Goal: Information Seeking & Learning: Understand process/instructions

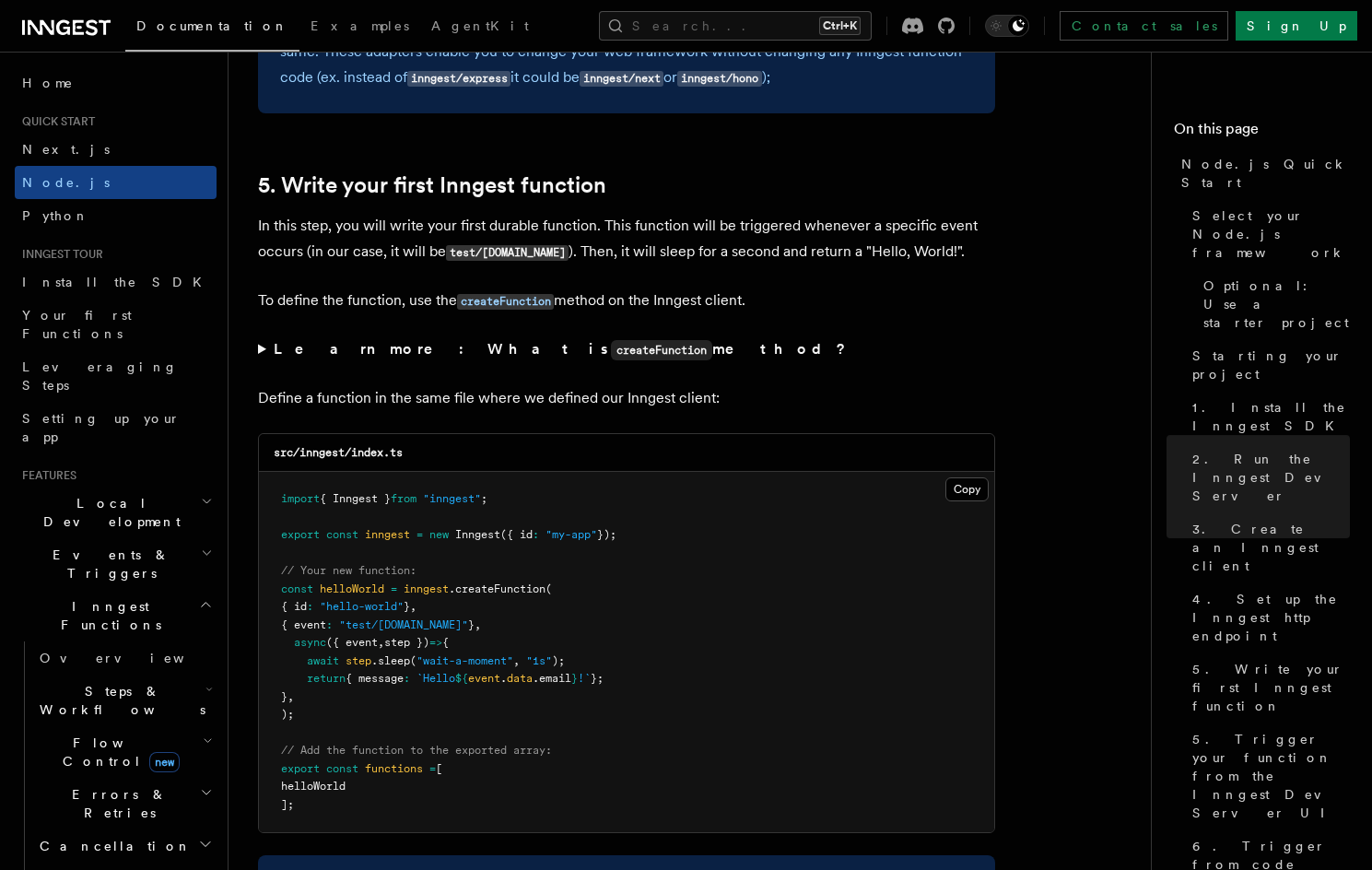
scroll to position [3592, 0]
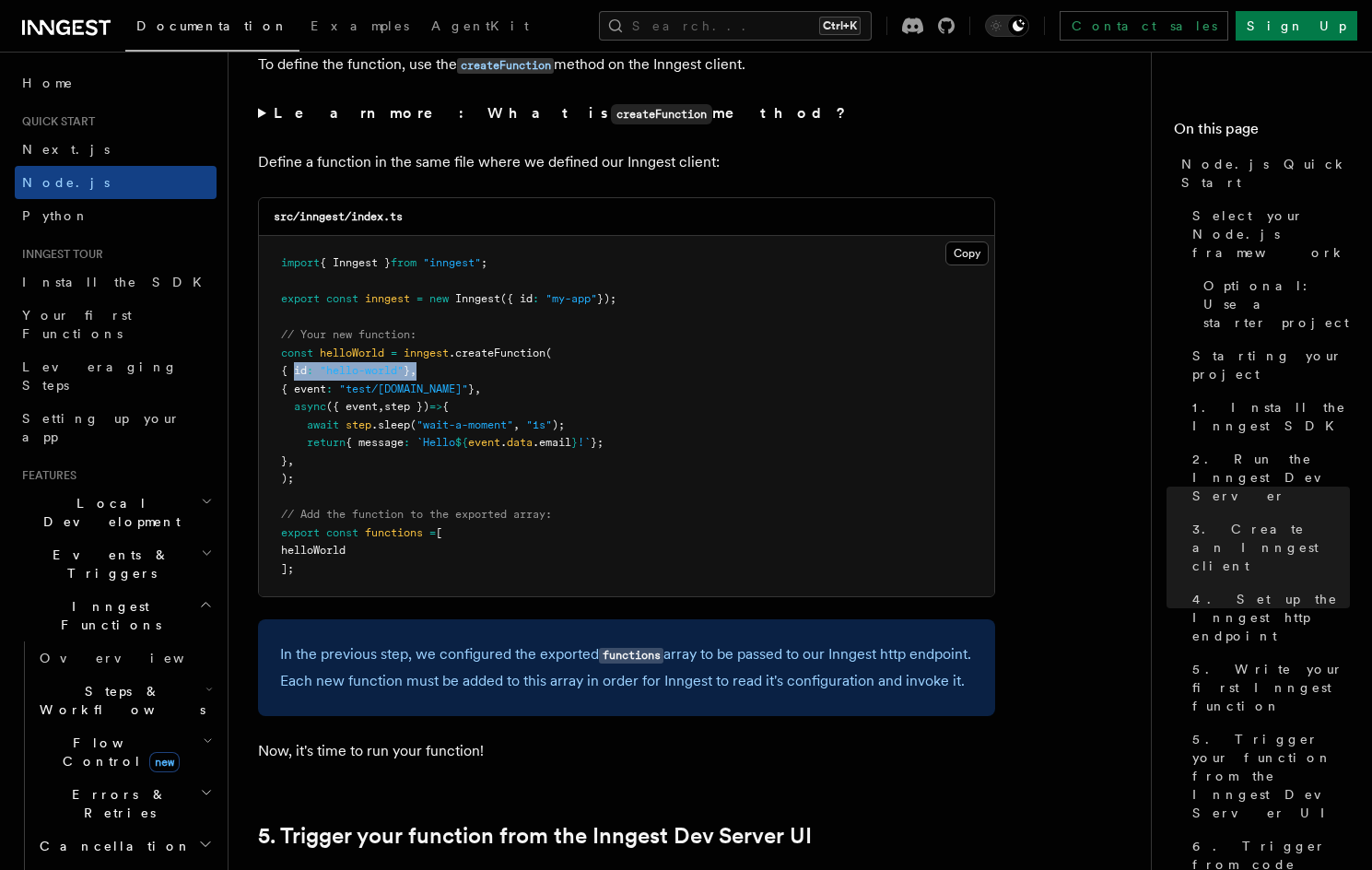
drag, startPoint x: 295, startPoint y: 366, endPoint x: 453, endPoint y: 365, distance: 158.0
click at [453, 365] on pre "import { Inngest } from "inngest" ; export const inngest = new Inngest ({ id : …" at bounding box center [626, 416] width 735 height 360
click at [321, 447] on span "return" at bounding box center [326, 441] width 39 height 13
click at [269, 108] on summary "Learn more: What is createFunction method?" at bounding box center [626, 113] width 737 height 26
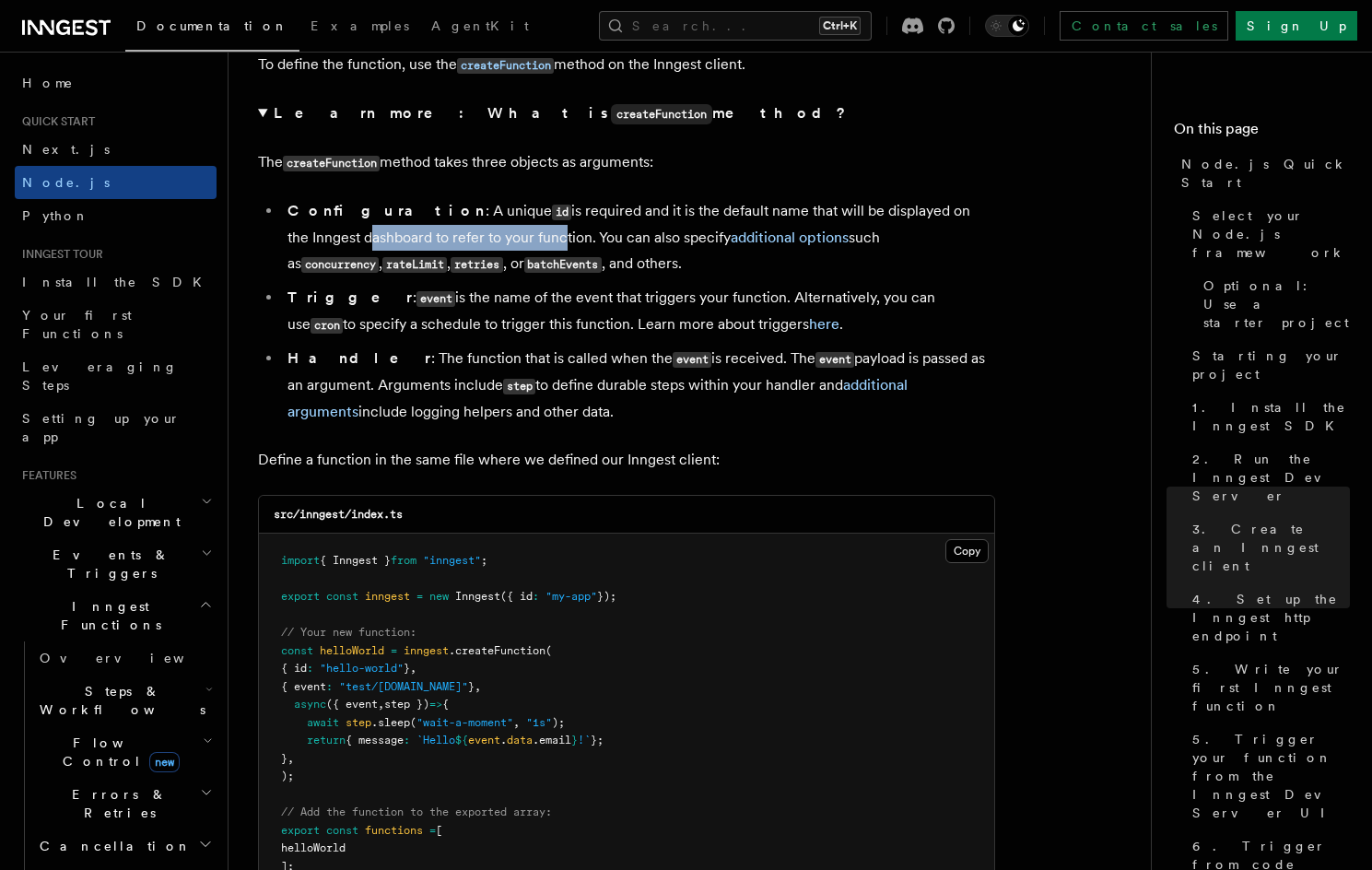
drag, startPoint x: 284, startPoint y: 239, endPoint x: 491, endPoint y: 246, distance: 207.1
click at [481, 245] on li "Configuration : A unique id is required and it is the default name that will be…" at bounding box center [639, 237] width 713 height 79
drag, startPoint x: 532, startPoint y: 246, endPoint x: 652, endPoint y: 240, distance: 120.1
click at [652, 240] on li "Configuration : A unique id is required and it is the default name that will be…" at bounding box center [639, 237] width 713 height 79
drag, startPoint x: 812, startPoint y: 236, endPoint x: 982, endPoint y: 245, distance: 170.2
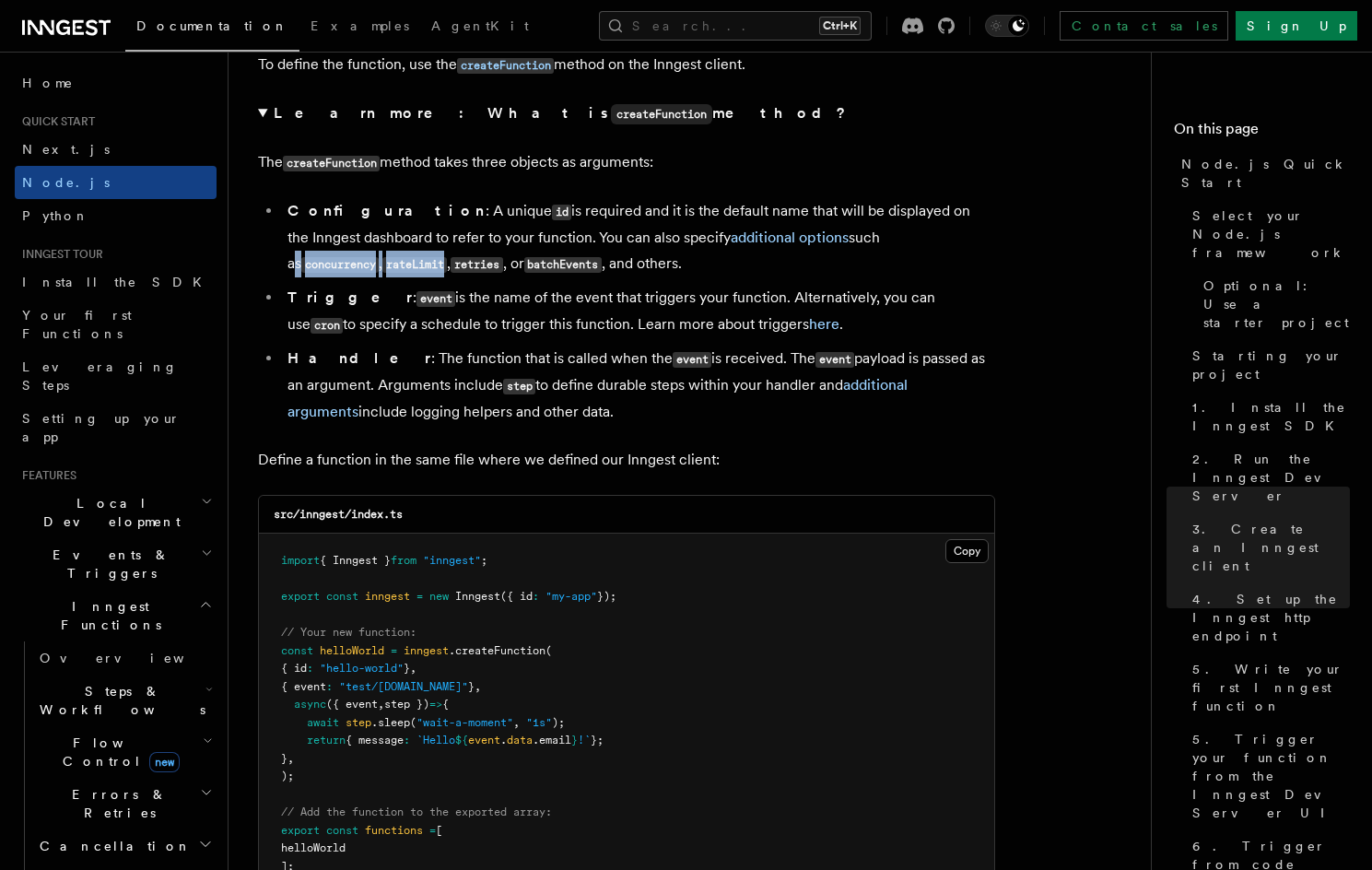
click at [982, 245] on li "Configuration : A unique id is required and it is the default name that will be…" at bounding box center [639, 237] width 713 height 79
drag, startPoint x: 294, startPoint y: 266, endPoint x: 542, endPoint y: 261, distance: 248.1
click at [542, 261] on li "Configuration : A unique id is required and it is the default name that will be…" at bounding box center [639, 237] width 713 height 79
click at [675, 283] on ul "Configuration : A unique id is required and it is the default name that will be…" at bounding box center [626, 311] width 737 height 227
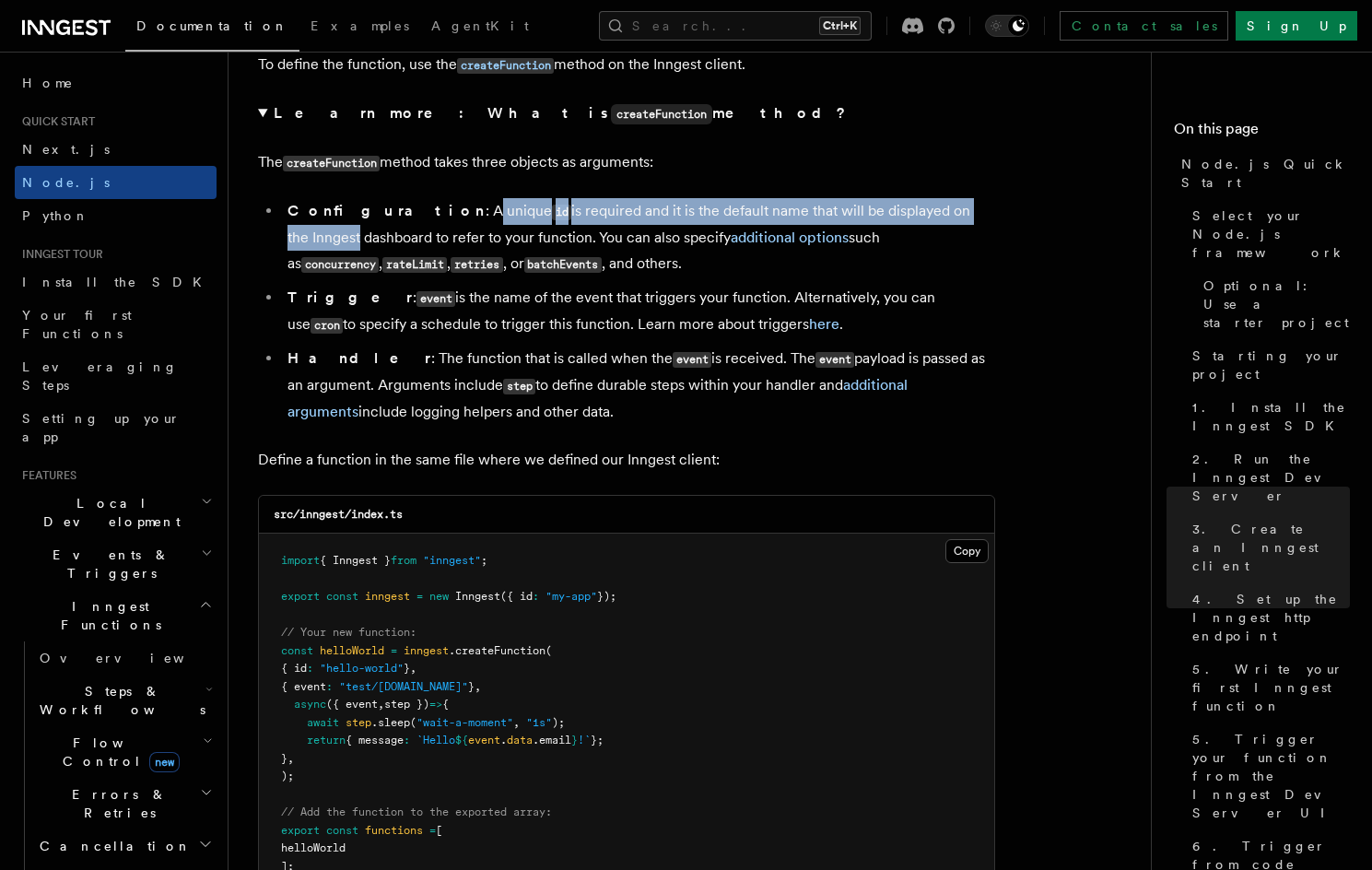
drag, startPoint x: 398, startPoint y: 211, endPoint x: 946, endPoint y: 216, distance: 548.0
click at [946, 216] on li "Configuration : A unique id is required and it is the default name that will be…" at bounding box center [639, 237] width 713 height 79
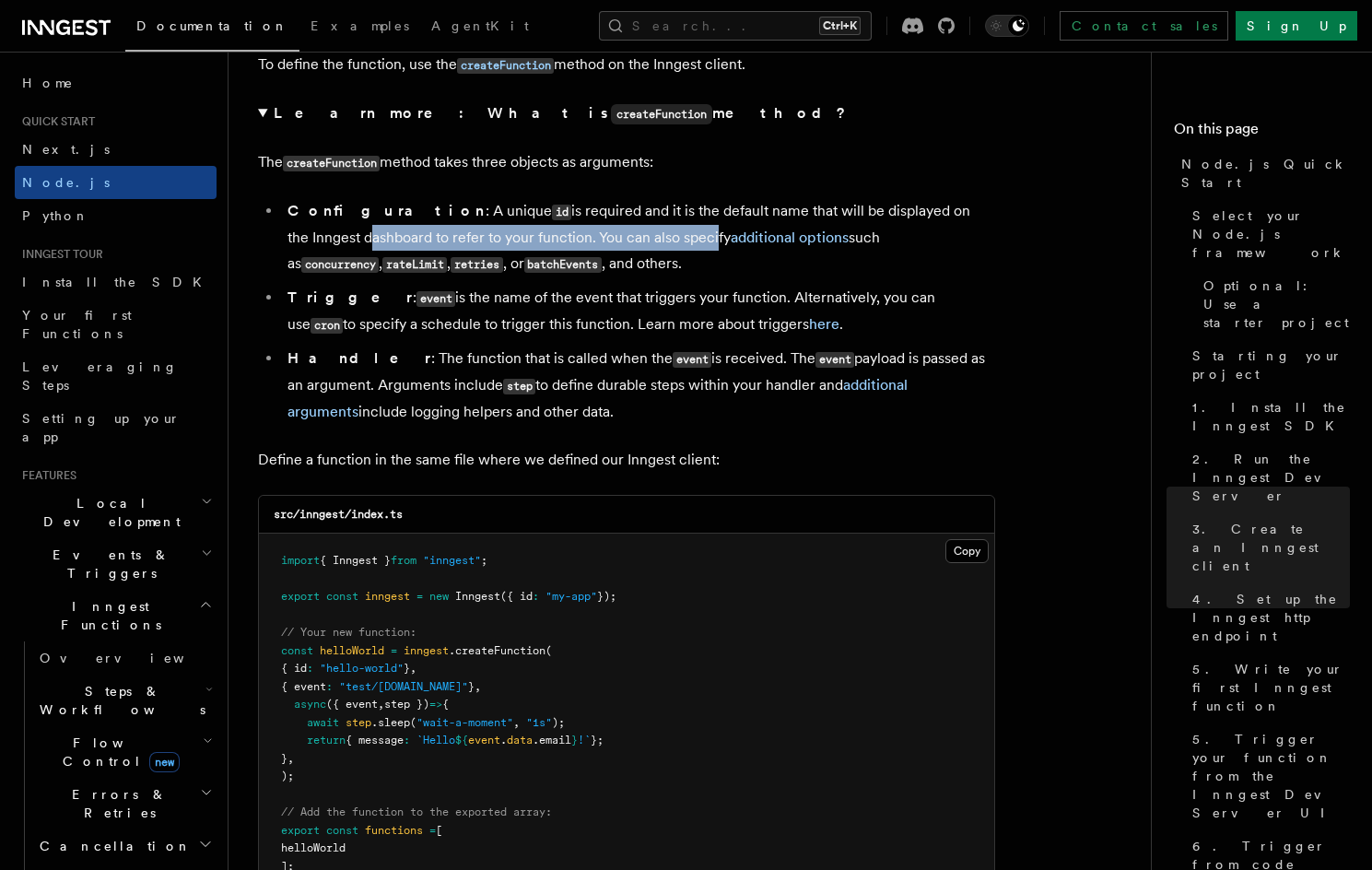
drag, startPoint x: 281, startPoint y: 238, endPoint x: 635, endPoint y: 237, distance: 354.0
click at [635, 237] on ul "Configuration : A unique id is required and it is the default name that will be…" at bounding box center [626, 311] width 737 height 227
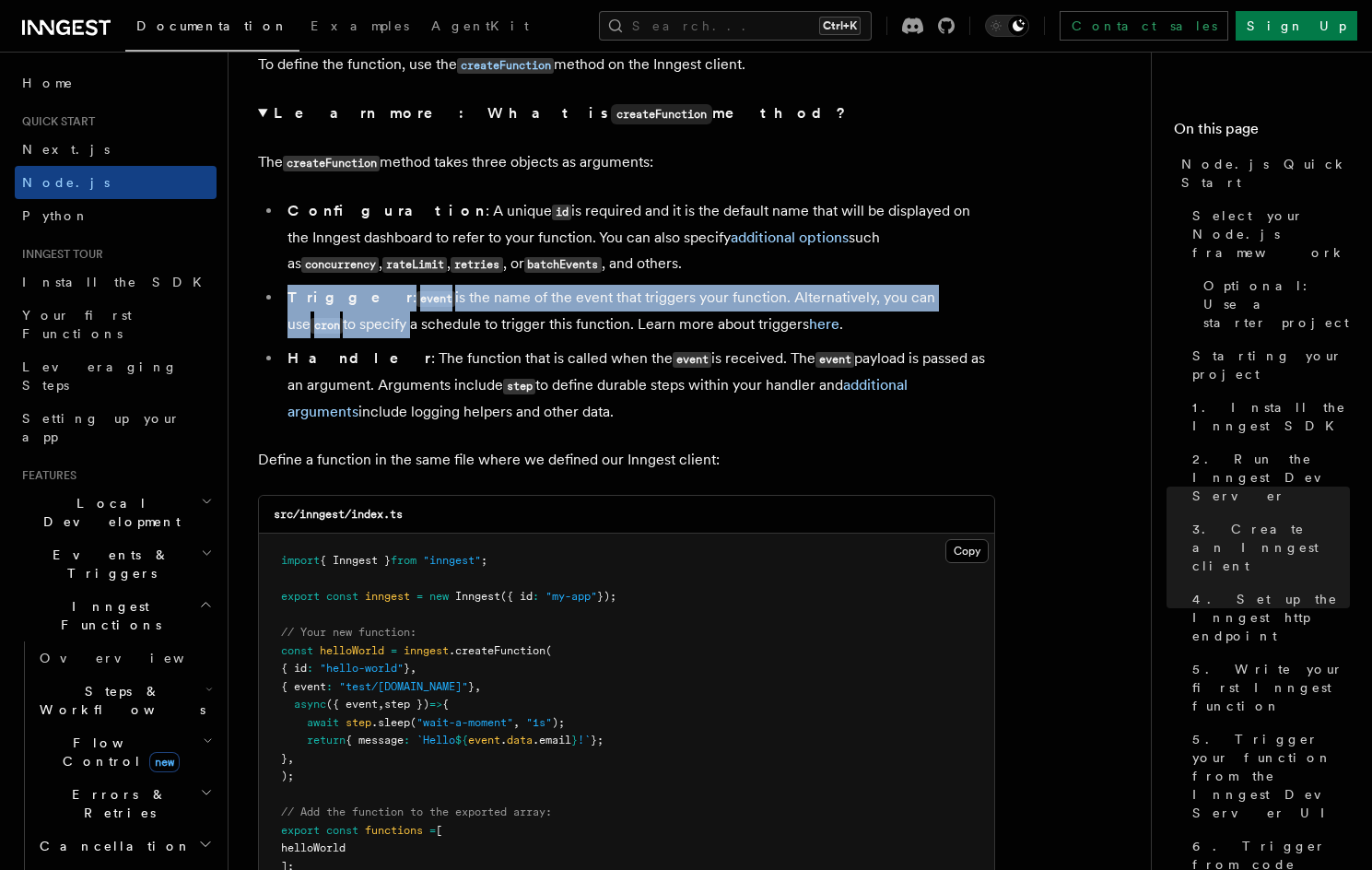
drag, startPoint x: 283, startPoint y: 293, endPoint x: 994, endPoint y: 304, distance: 711.1
drag, startPoint x: 284, startPoint y: 322, endPoint x: 682, endPoint y: 325, distance: 398.0
click at [682, 325] on li "Trigger : event is the name of the event that triggers your function. Alternati…" at bounding box center [639, 311] width 713 height 54
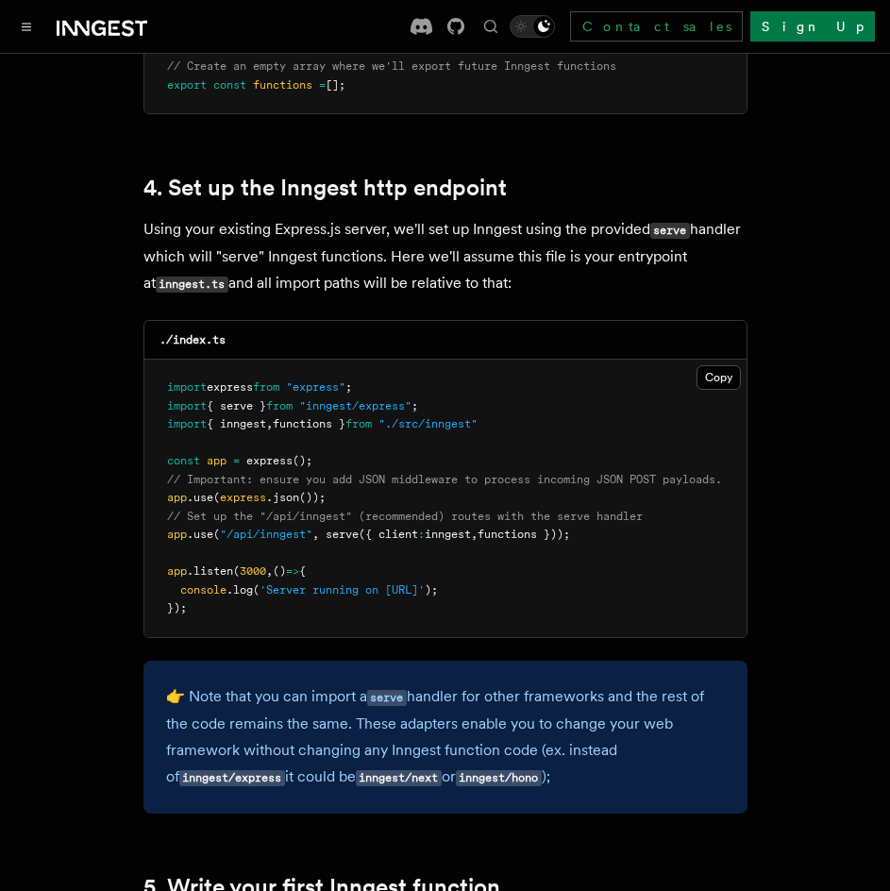
scroll to position [2642, 0]
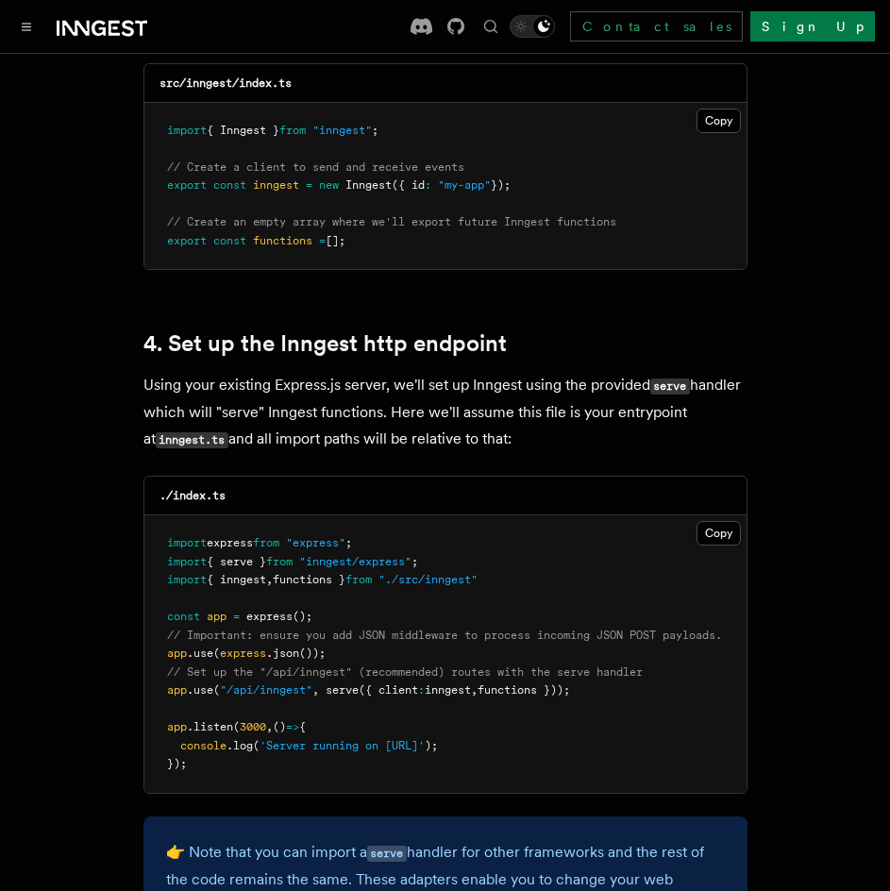
drag, startPoint x: 159, startPoint y: 664, endPoint x: 619, endPoint y: 661, distance: 459.4
click at [619, 661] on pre "import express from "express" ; import { serve } from "inngest/express" ; impor…" at bounding box center [445, 653] width 602 height 277
copy span "app .use ( "/api/inngest" , serve ({ client : inngest , functions }));"
click at [103, 30] on icon at bounding box center [102, 28] width 91 height 23
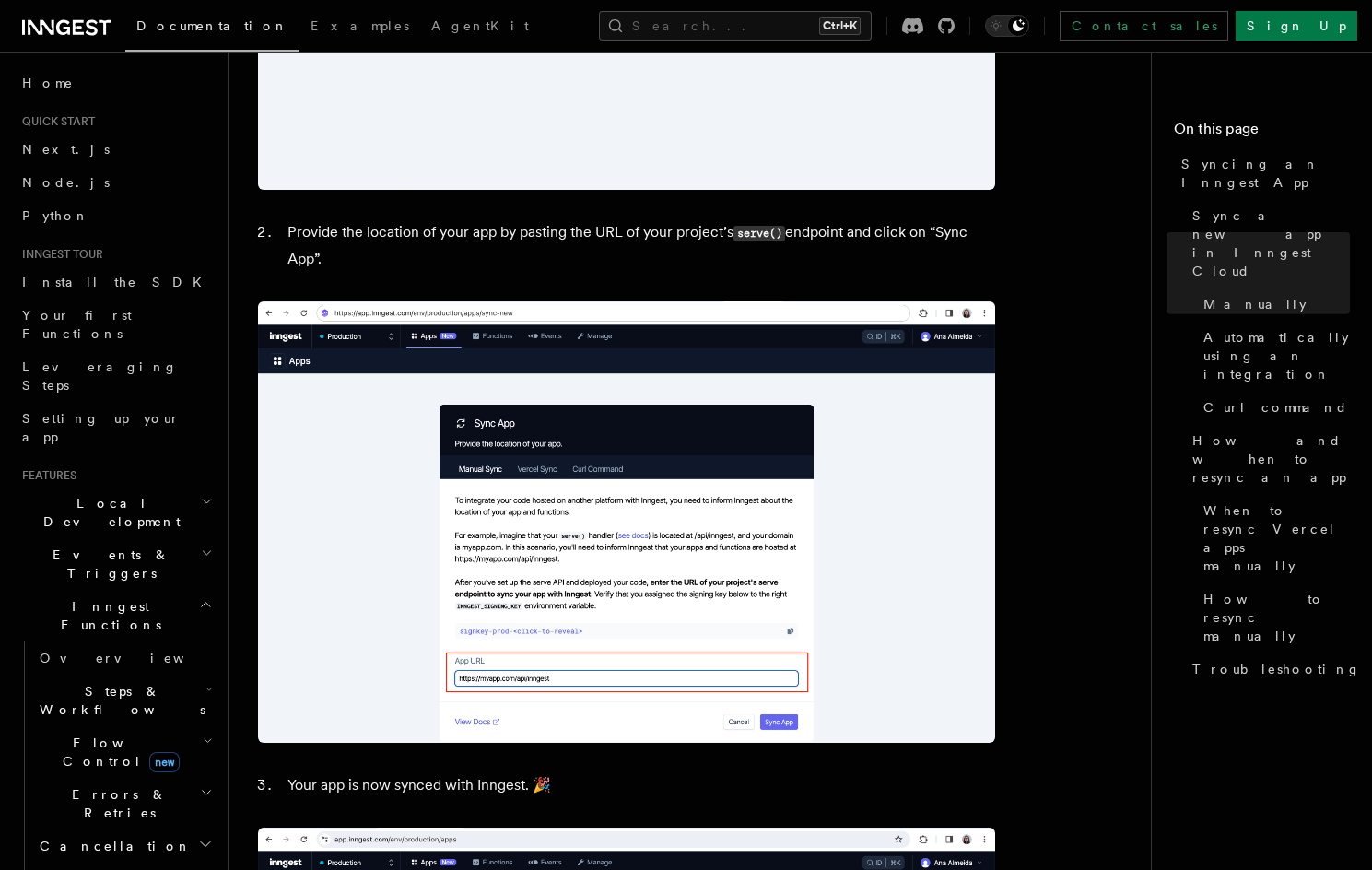
scroll to position [1290, 0]
